Goal: Task Accomplishment & Management: Use online tool/utility

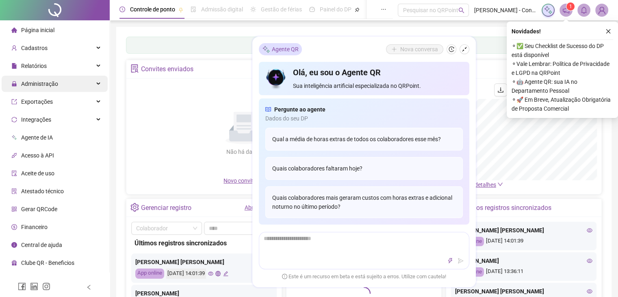
click at [63, 82] on div "Administração" at bounding box center [55, 84] width 106 height 16
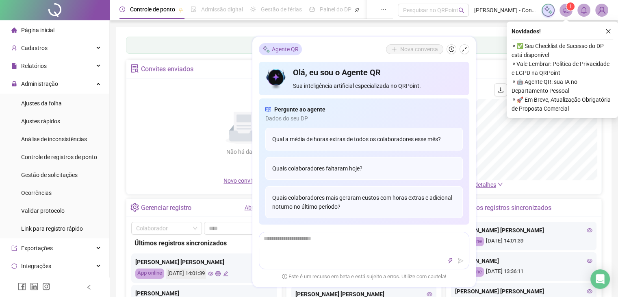
click at [465, 50] on icon "shrink" at bounding box center [465, 49] width 6 height 6
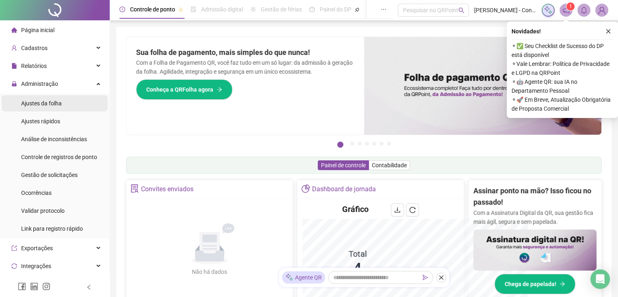
click at [62, 104] on li "Ajustes da folha" at bounding box center [55, 103] width 106 height 16
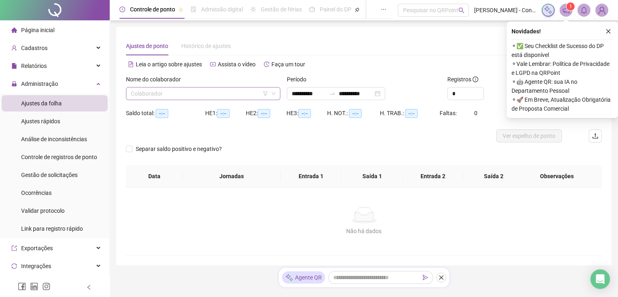
click at [231, 96] on input "search" at bounding box center [199, 93] width 137 height 12
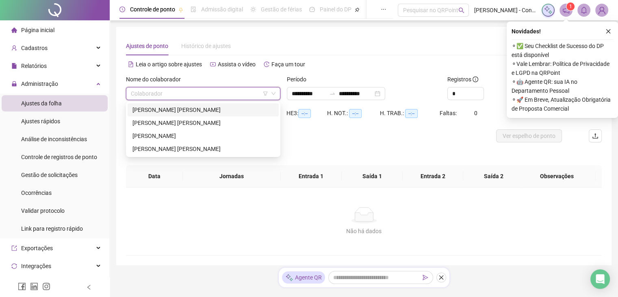
click at [231, 96] on input "search" at bounding box center [199, 93] width 137 height 12
type input "**********"
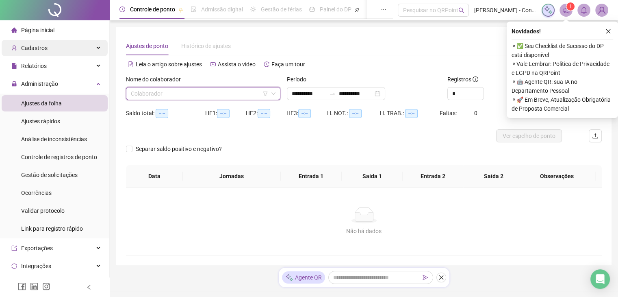
drag, startPoint x: 43, startPoint y: 30, endPoint x: 51, endPoint y: 51, distance: 22.3
click at [42, 30] on span "Página inicial" at bounding box center [37, 30] width 33 height 7
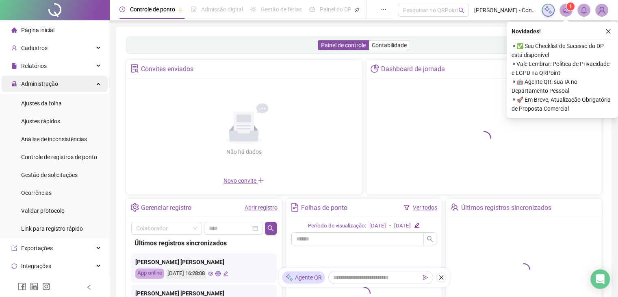
drag, startPoint x: 76, startPoint y: 82, endPoint x: 87, endPoint y: 79, distance: 11.1
click at [76, 82] on div "Administração" at bounding box center [55, 84] width 106 height 16
